Goal: Task Accomplishment & Management: Complete application form

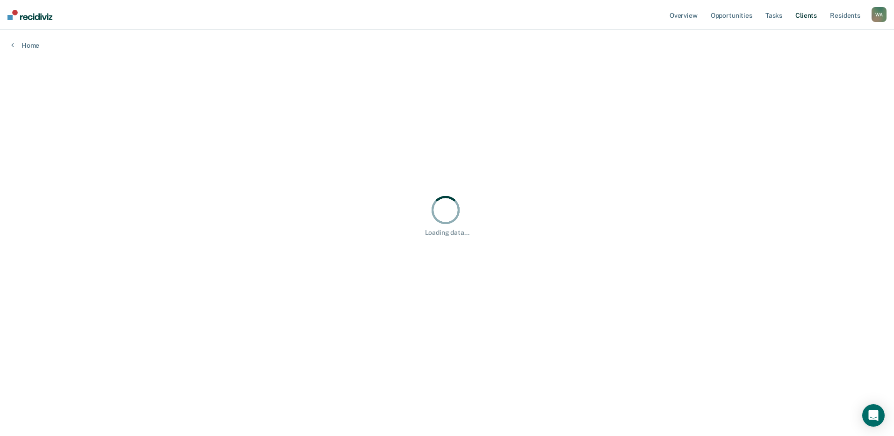
click at [806, 14] on link "Client s" at bounding box center [806, 15] width 25 height 30
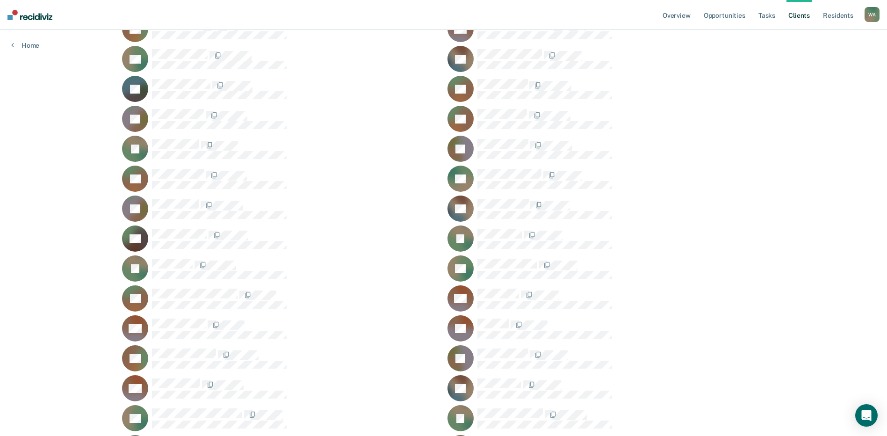
scroll to position [12813, 0]
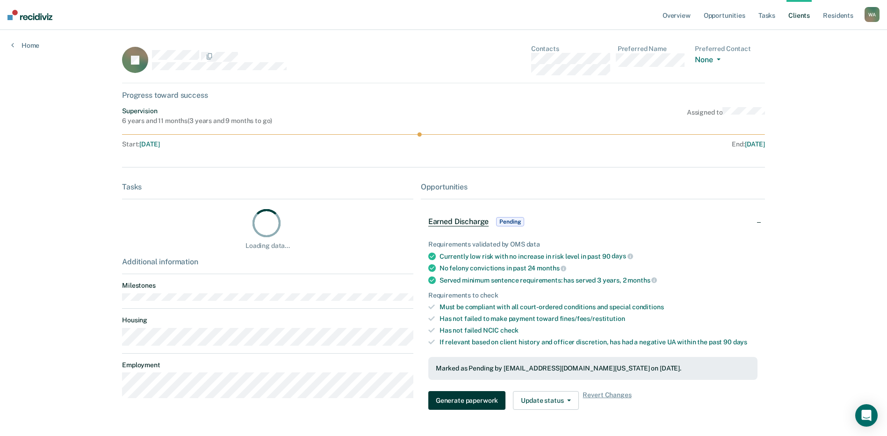
click at [460, 398] on button "Generate paperwork" at bounding box center [466, 400] width 77 height 19
